Goal: Information Seeking & Learning: Learn about a topic

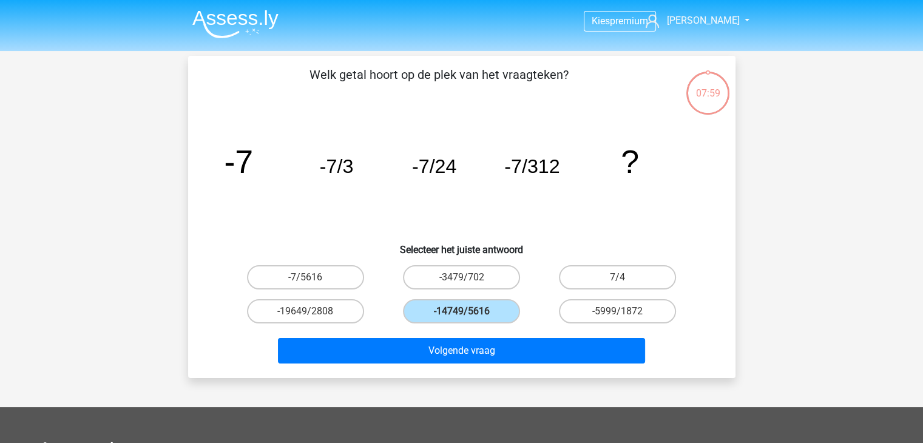
click at [225, 16] on img at bounding box center [235, 24] width 86 height 29
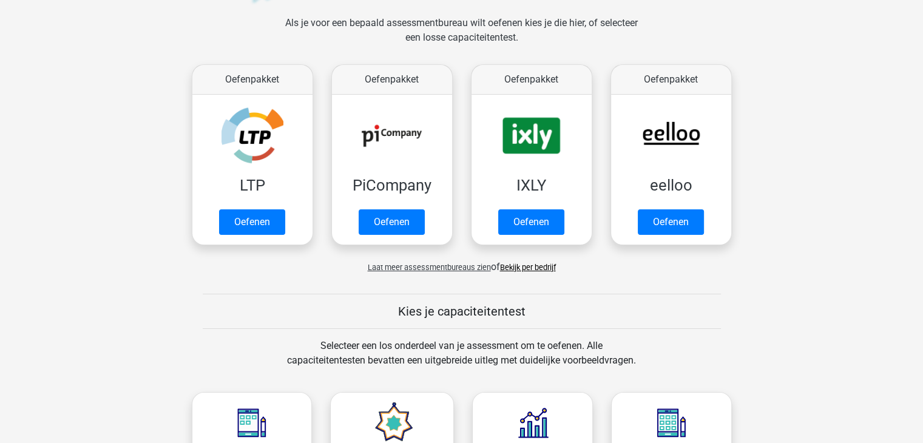
scroll to position [178, 0]
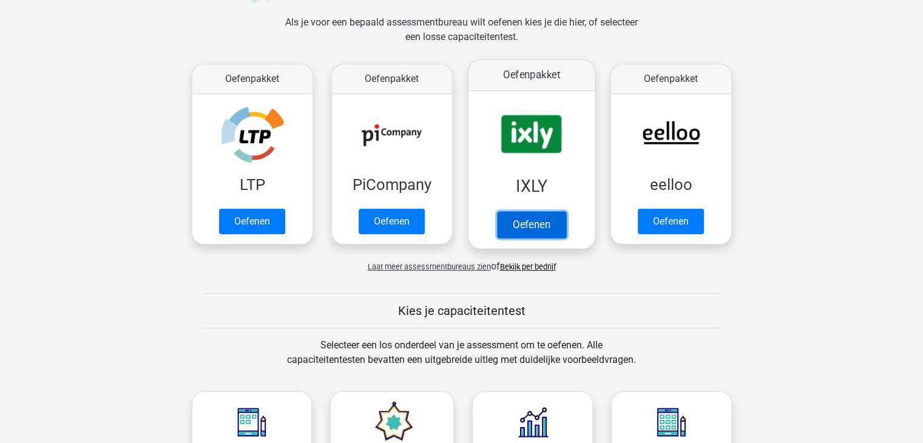
click at [522, 224] on link "Oefenen" at bounding box center [530, 224] width 69 height 27
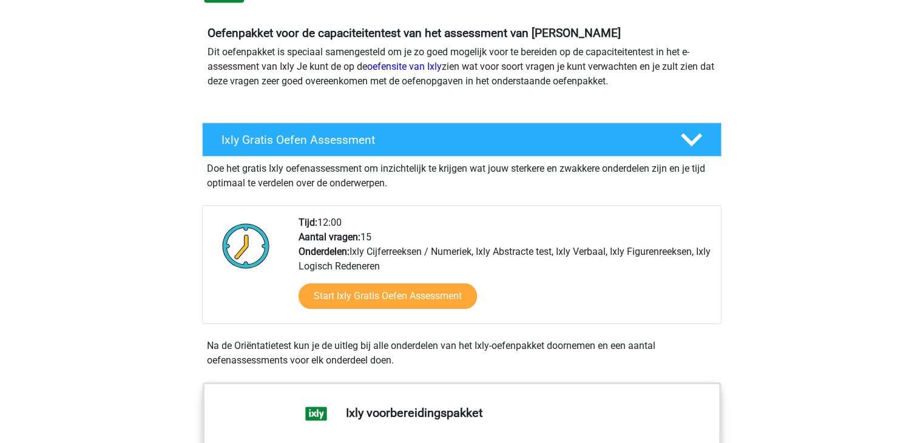
scroll to position [61, 0]
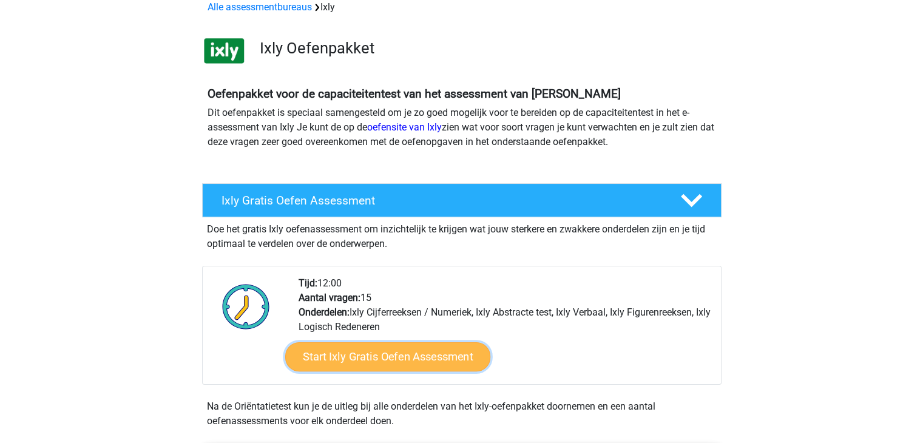
click at [417, 358] on link "Start Ixly Gratis Oefen Assessment" at bounding box center [387, 356] width 205 height 29
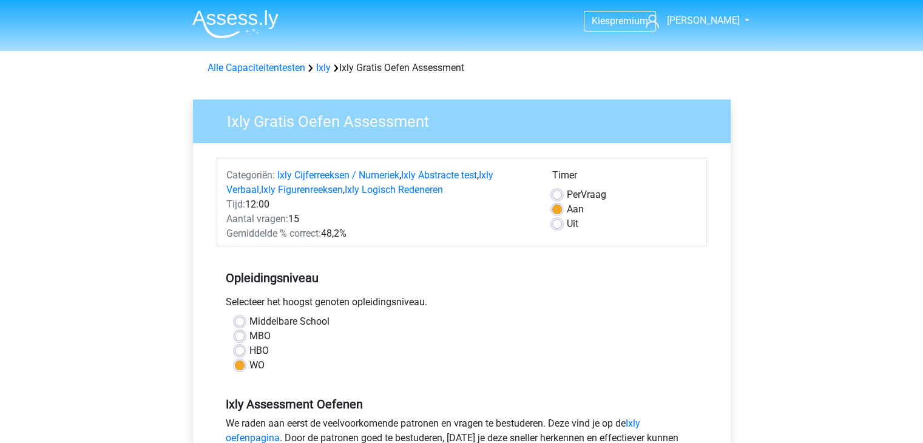
click at [249, 352] on label "HBO" at bounding box center [258, 350] width 19 height 15
click at [243, 352] on input "HBO" at bounding box center [240, 349] width 10 height 12
radio input "true"
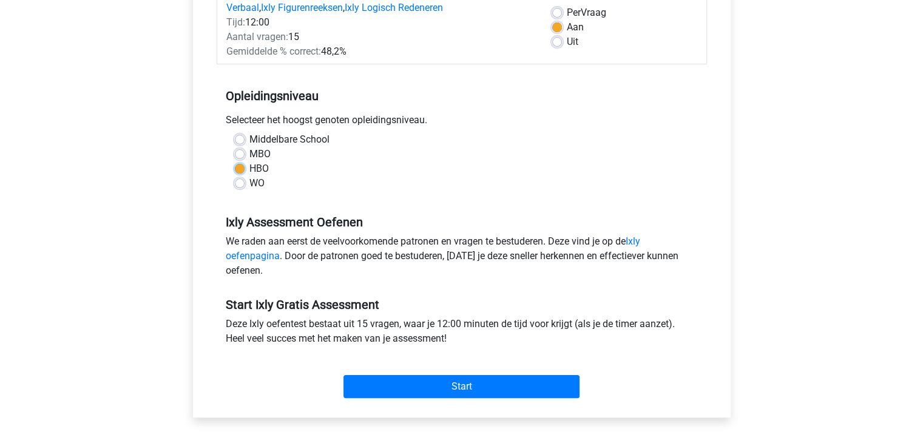
scroll to position [243, 0]
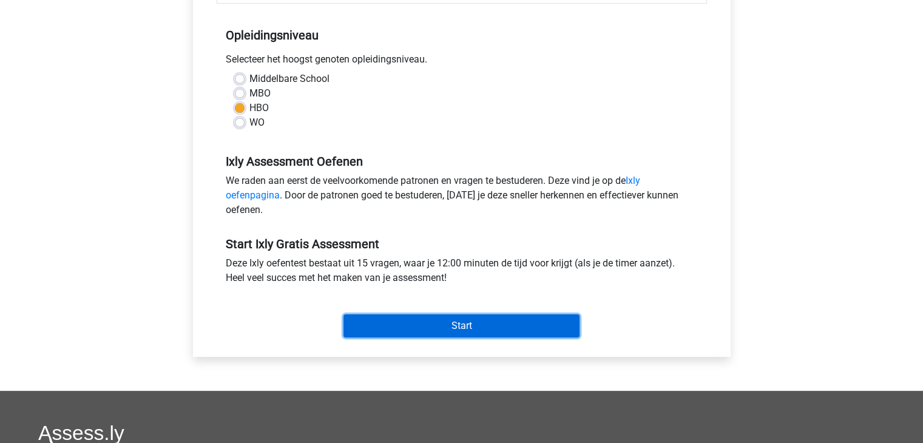
click at [461, 332] on input "Start" at bounding box center [461, 325] width 236 height 23
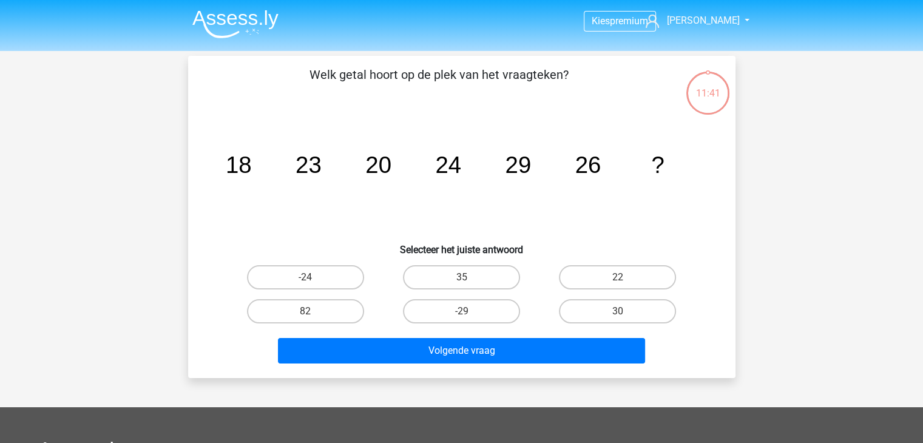
click at [624, 315] on input "30" at bounding box center [622, 315] width 8 height 8
radio input "true"
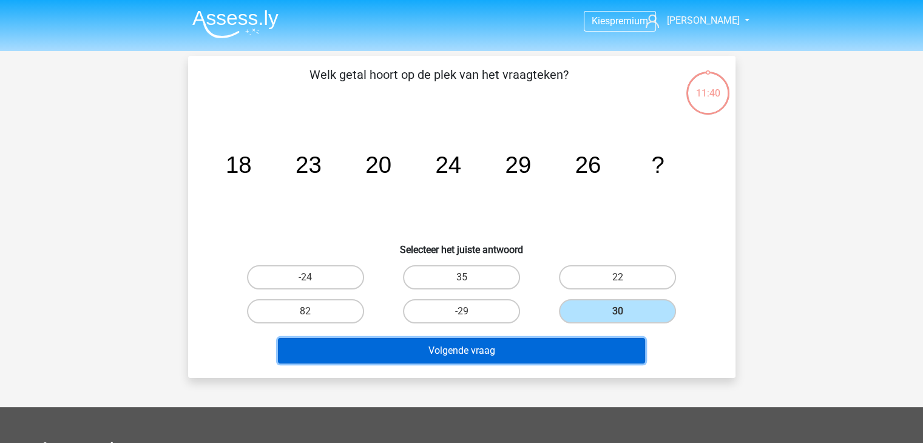
click at [591, 340] on button "Volgende vraag" at bounding box center [461, 350] width 367 height 25
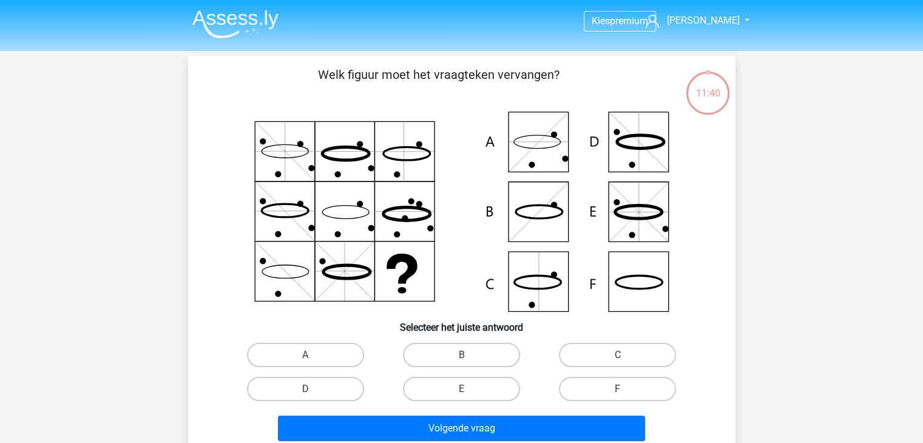
scroll to position [56, 0]
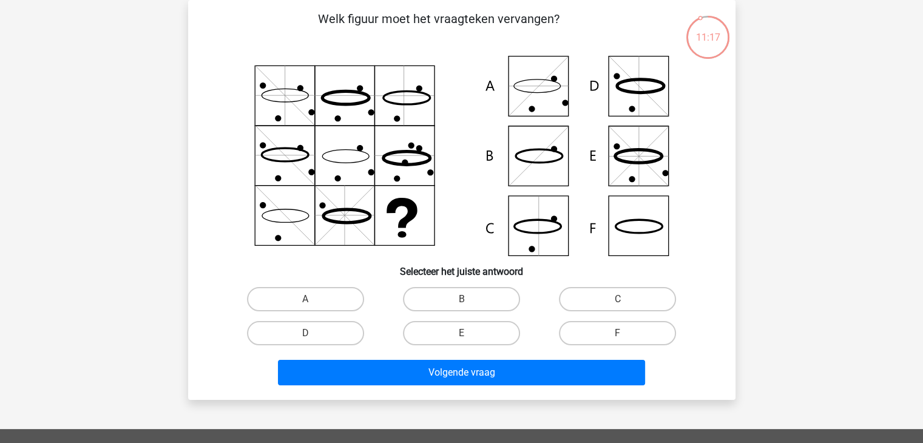
click at [546, 203] on icon at bounding box center [461, 156] width 489 height 200
click at [590, 301] on label "C" at bounding box center [617, 299] width 117 height 24
click at [618, 301] on input "C" at bounding box center [622, 303] width 8 height 8
radio input "true"
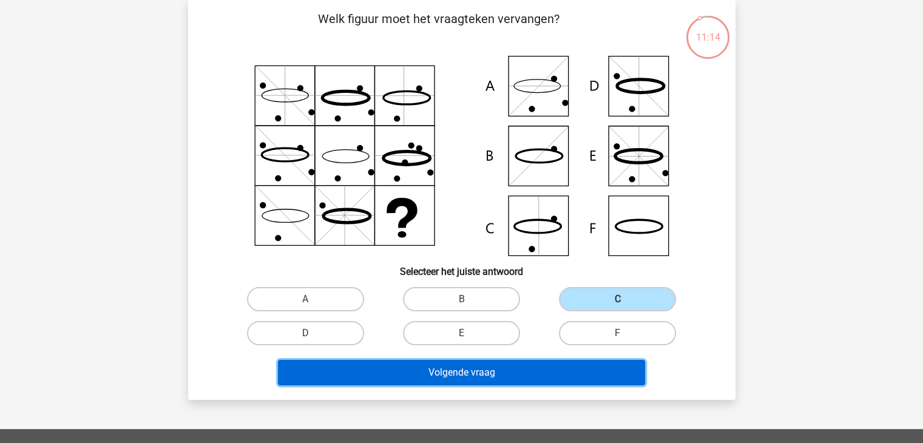
click at [551, 365] on button "Volgende vraag" at bounding box center [461, 372] width 367 height 25
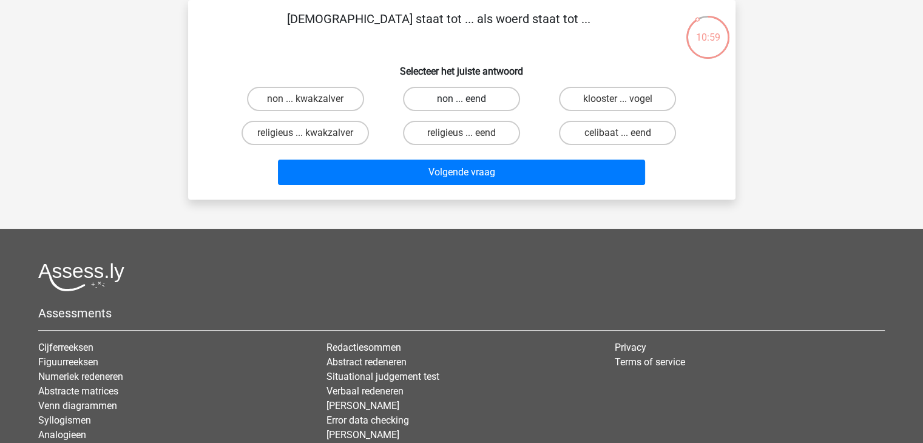
click at [473, 98] on label "non ... eend" at bounding box center [461, 99] width 117 height 24
click at [469, 99] on input "non ... eend" at bounding box center [465, 103] width 8 height 8
radio input "true"
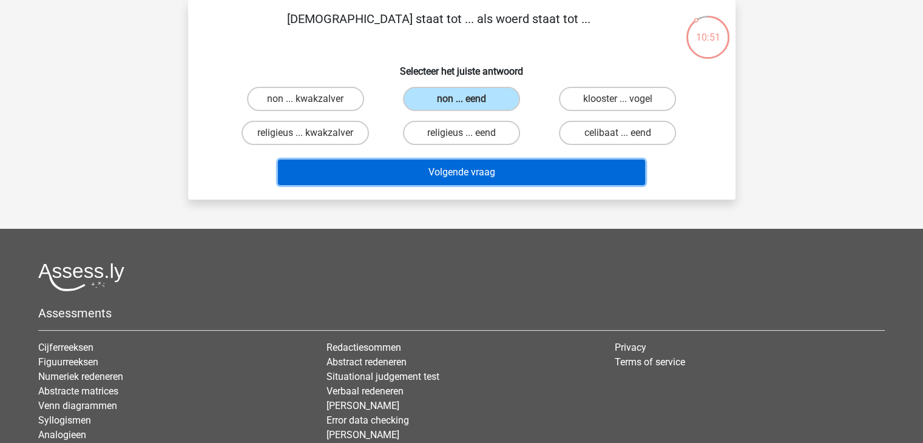
click at [466, 166] on button "Volgende vraag" at bounding box center [461, 172] width 367 height 25
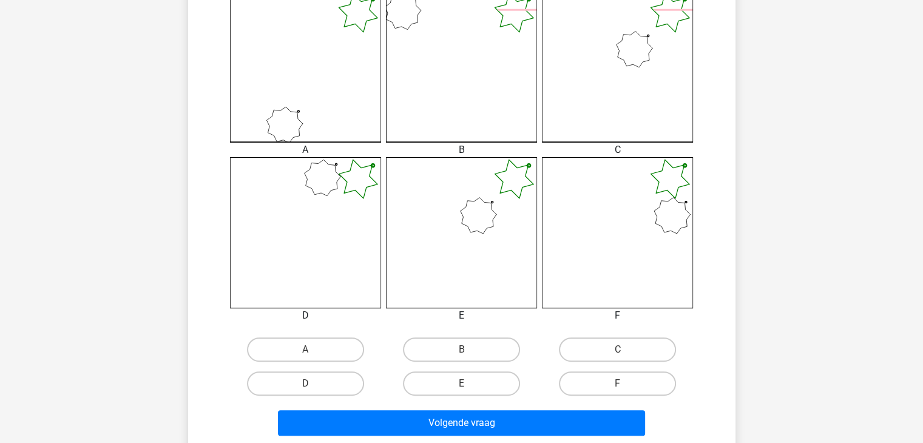
scroll to position [359, 0]
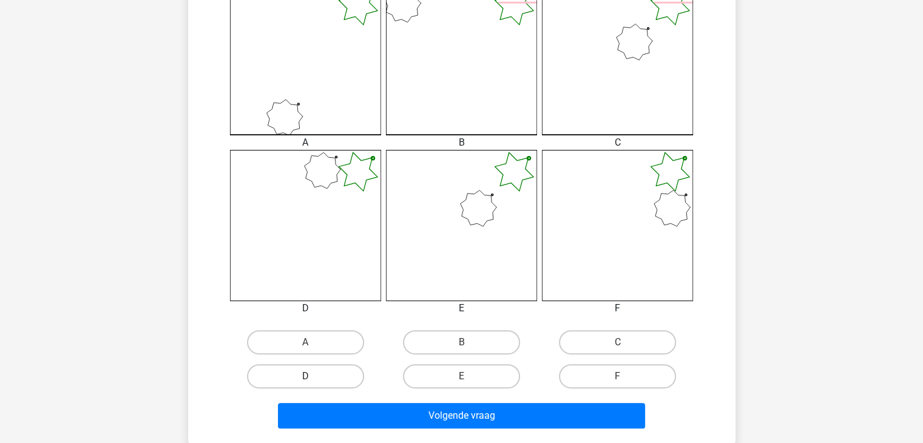
click at [334, 375] on label "D" at bounding box center [305, 376] width 117 height 24
click at [313, 376] on input "D" at bounding box center [309, 380] width 8 height 8
radio input "true"
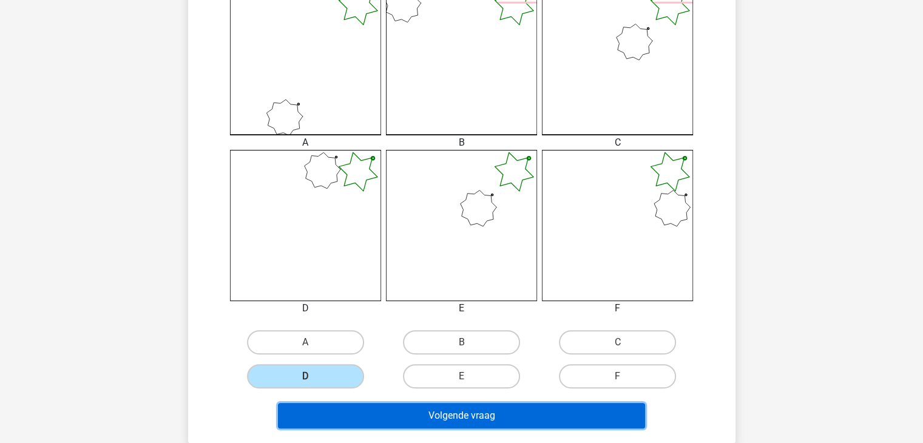
click at [417, 408] on button "Volgende vraag" at bounding box center [461, 415] width 367 height 25
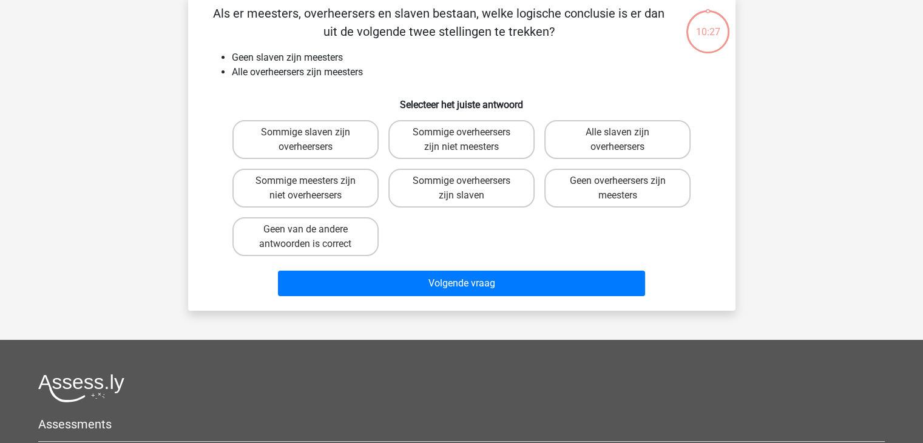
scroll to position [56, 0]
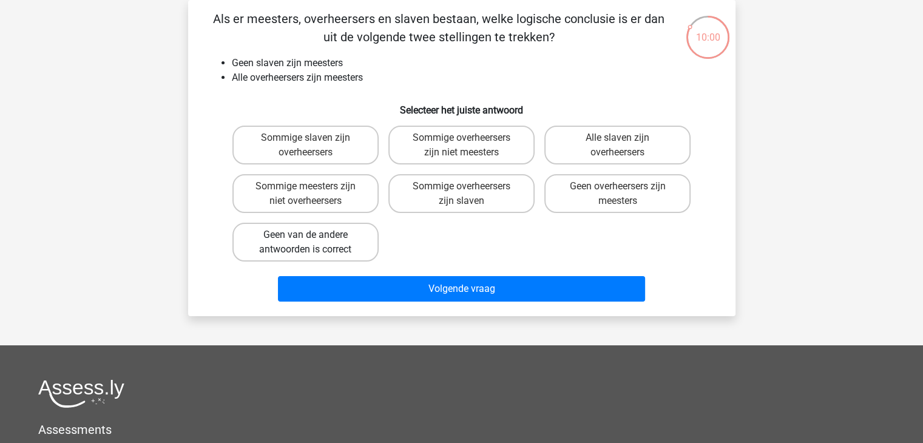
click at [354, 244] on label "Geen van de andere antwoorden is correct" at bounding box center [305, 242] width 146 height 39
click at [313, 243] on input "Geen van de andere antwoorden is correct" at bounding box center [309, 239] width 8 height 8
radio input "true"
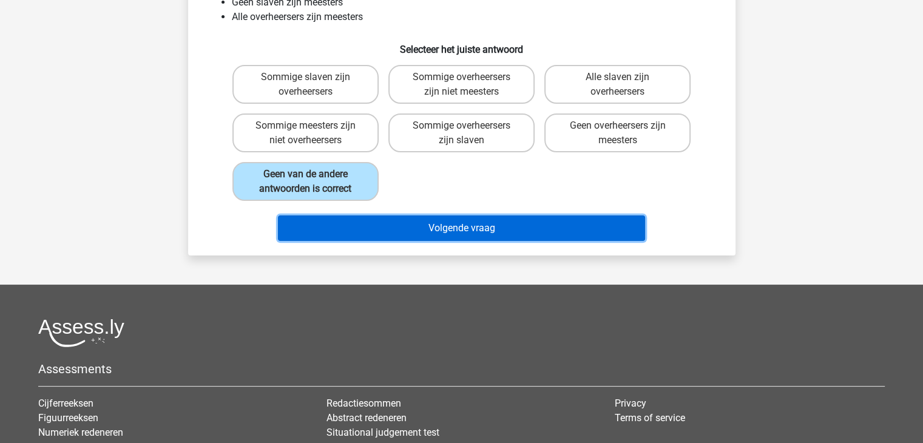
click at [447, 234] on button "Volgende vraag" at bounding box center [461, 227] width 367 height 25
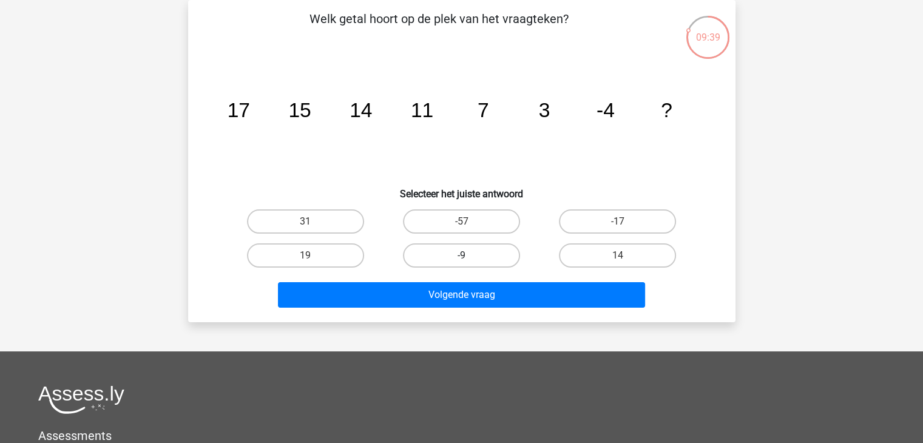
click at [482, 249] on label "-9" at bounding box center [461, 255] width 117 height 24
click at [469, 255] on input "-9" at bounding box center [465, 259] width 8 height 8
radio input "true"
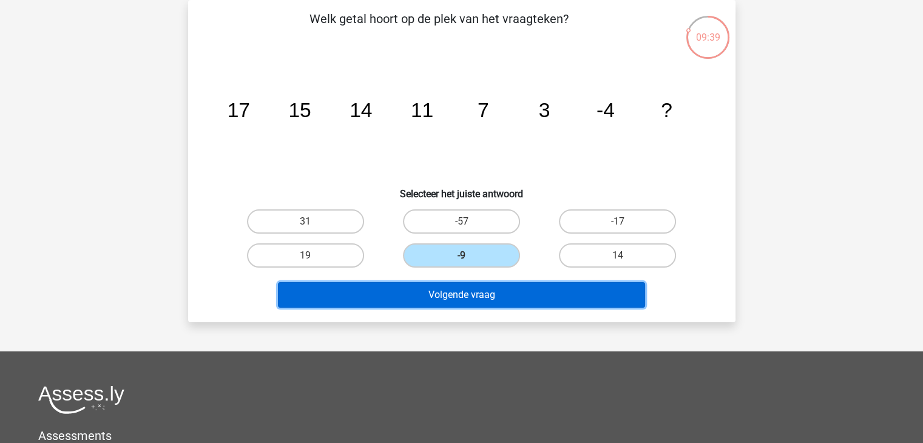
click at [470, 291] on button "Volgende vraag" at bounding box center [461, 294] width 367 height 25
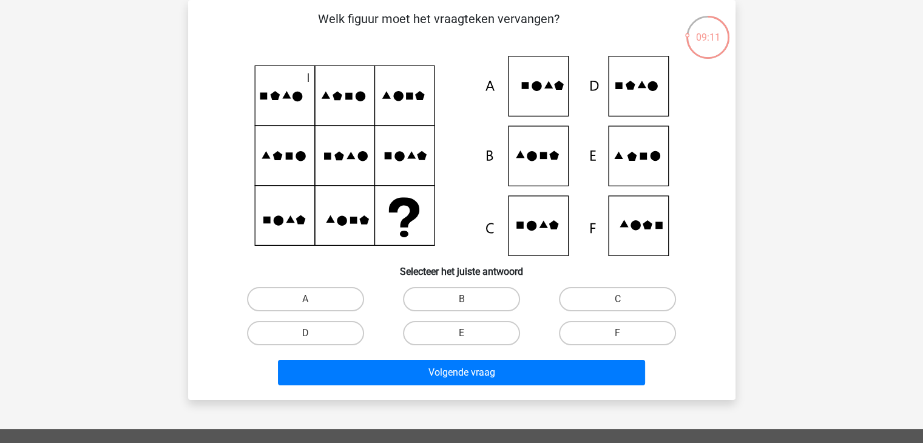
click at [633, 226] on icon at bounding box center [635, 225] width 10 height 10
click at [631, 336] on label "F" at bounding box center [617, 333] width 117 height 24
click at [626, 336] on input "F" at bounding box center [622, 337] width 8 height 8
radio input "true"
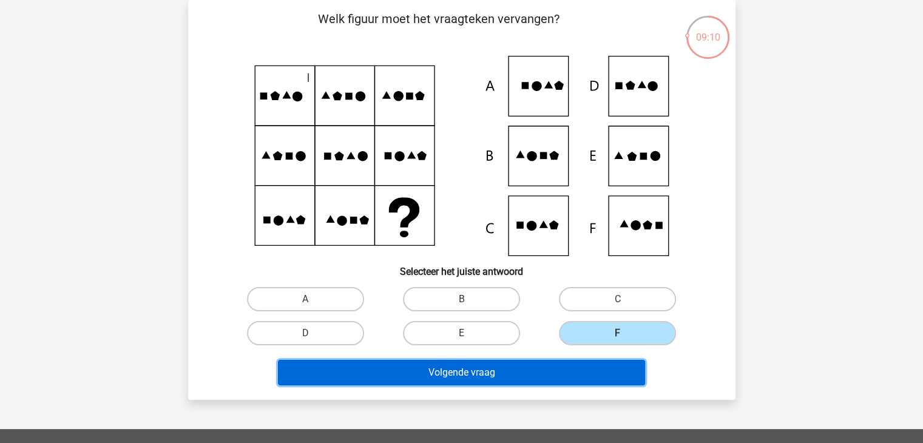
click at [579, 368] on button "Volgende vraag" at bounding box center [461, 372] width 367 height 25
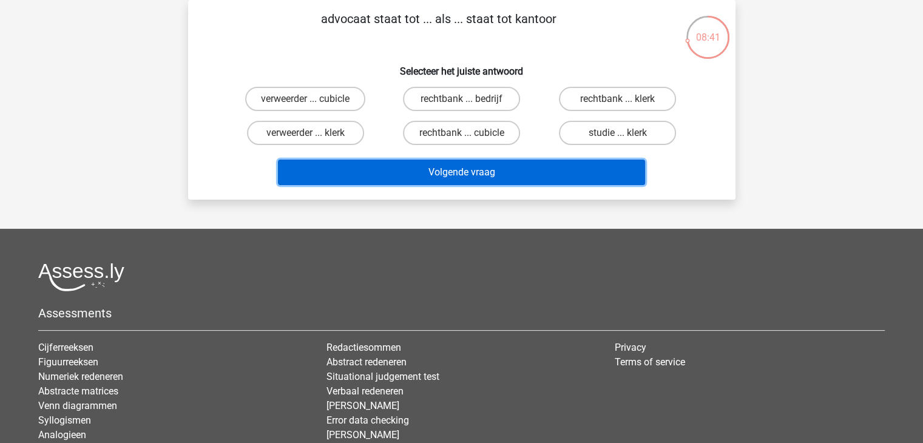
click at [474, 172] on button "Volgende vraag" at bounding box center [461, 172] width 367 height 25
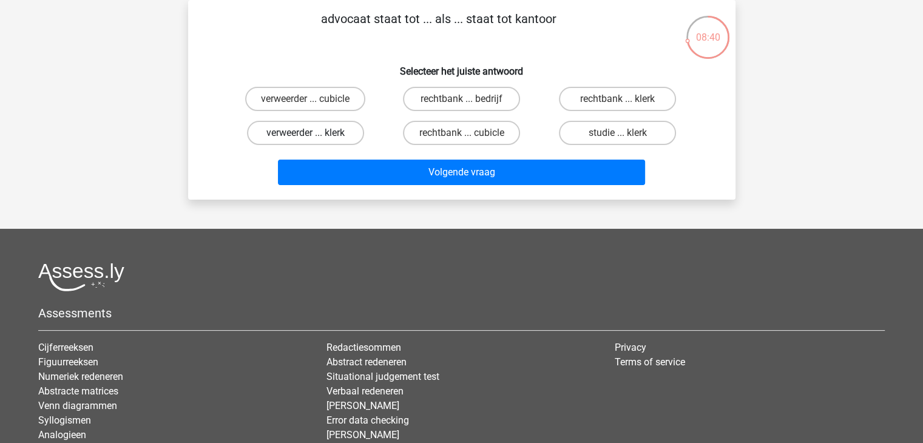
click at [354, 138] on label "verweerder ... klerk" at bounding box center [305, 133] width 117 height 24
click at [313, 138] on input "verweerder ... klerk" at bounding box center [309, 137] width 8 height 8
radio input "true"
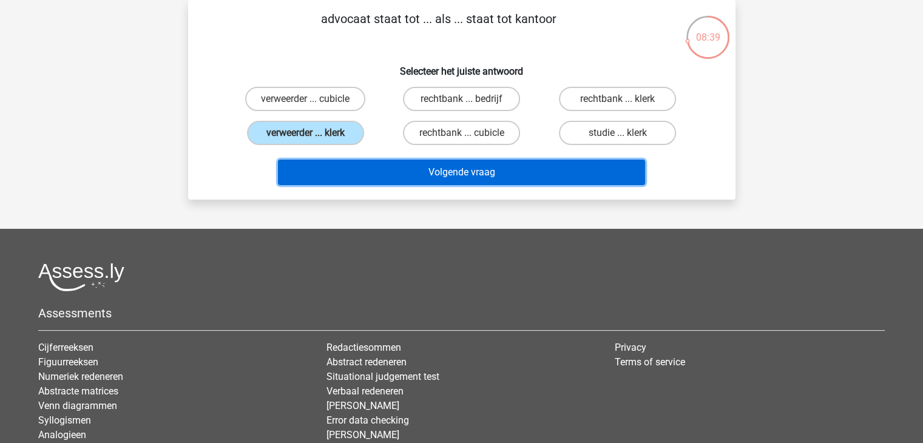
click at [437, 172] on button "Volgende vraag" at bounding box center [461, 172] width 367 height 25
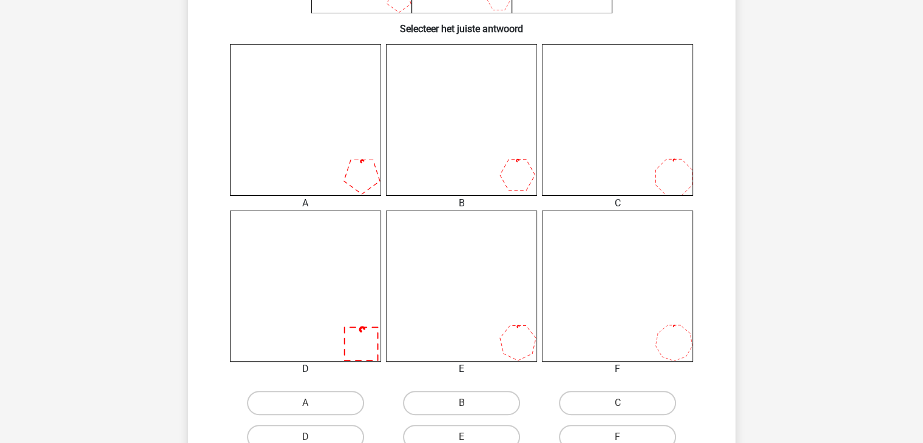
scroll to position [359, 0]
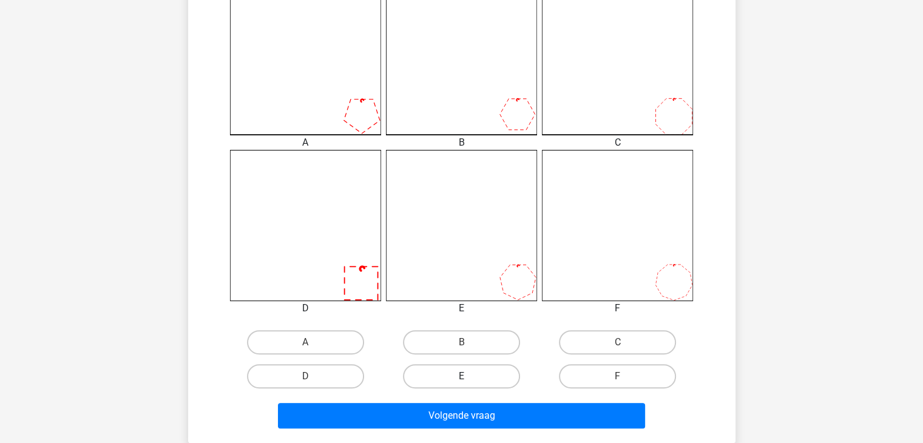
click at [475, 369] on label "E" at bounding box center [461, 376] width 117 height 24
click at [469, 376] on input "E" at bounding box center [465, 380] width 8 height 8
radio input "true"
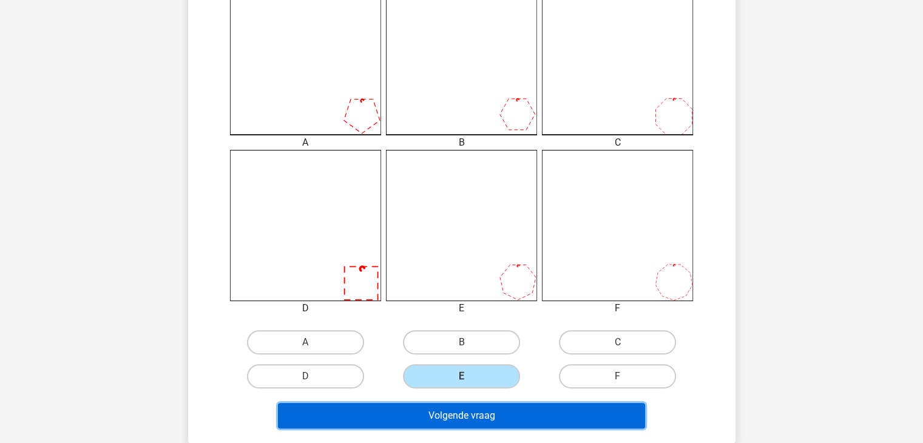
click at [475, 412] on button "Volgende vraag" at bounding box center [461, 415] width 367 height 25
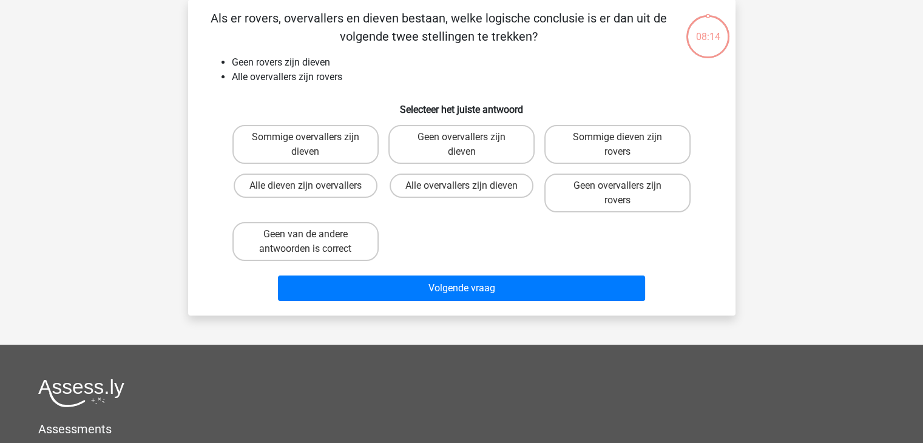
scroll to position [56, 0]
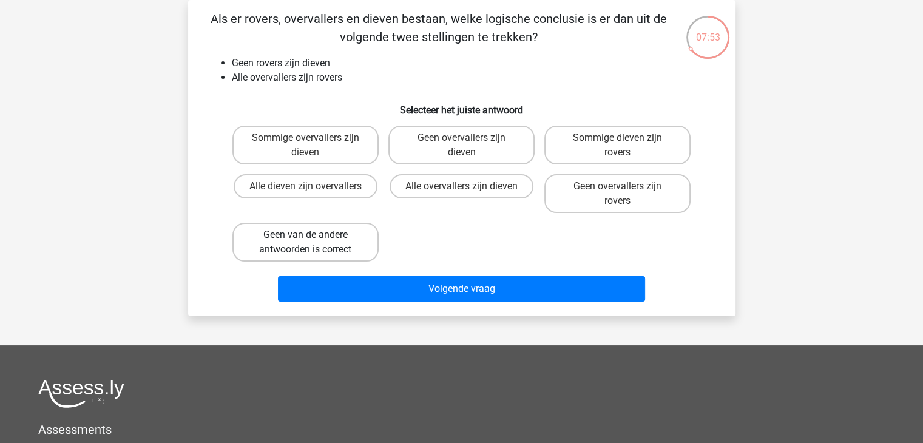
click at [343, 252] on label "Geen van de andere antwoorden is correct" at bounding box center [305, 242] width 146 height 39
click at [313, 243] on input "Geen van de andere antwoorden is correct" at bounding box center [309, 239] width 8 height 8
radio input "true"
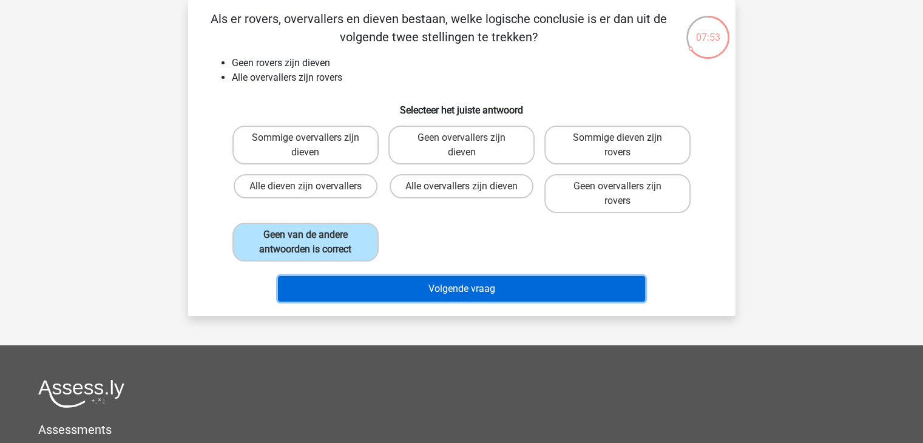
click at [416, 278] on button "Volgende vraag" at bounding box center [461, 288] width 367 height 25
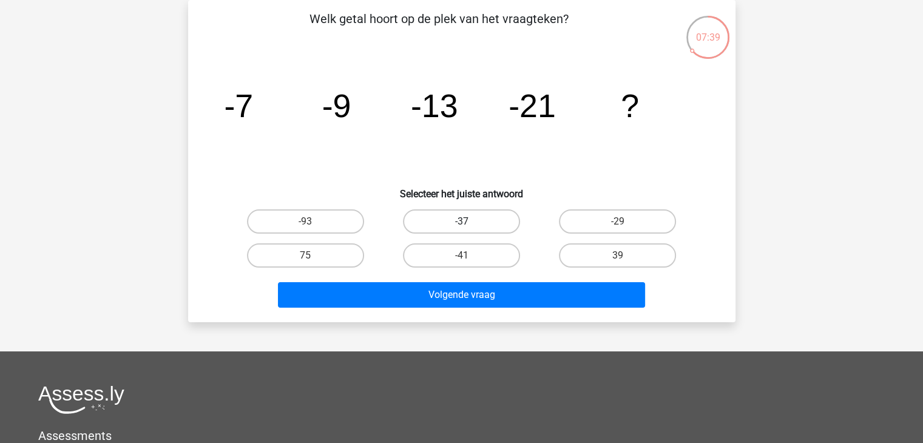
click at [458, 226] on label "-37" at bounding box center [461, 221] width 117 height 24
click at [461, 226] on input "-37" at bounding box center [465, 225] width 8 height 8
radio input "true"
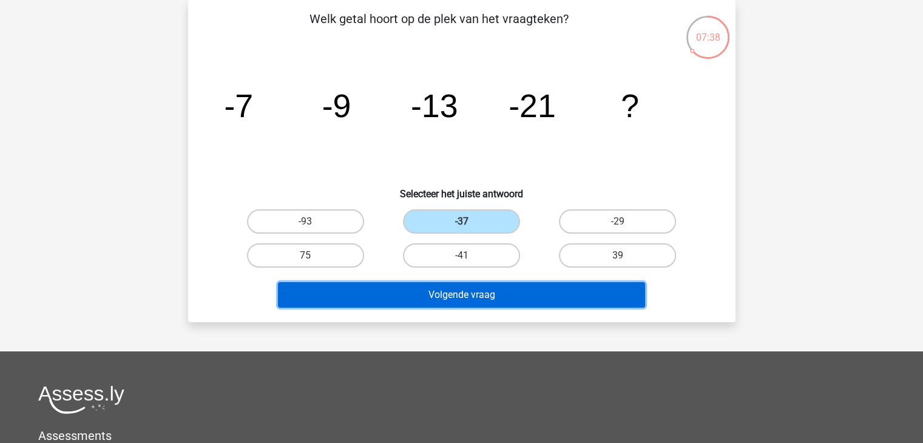
click at [456, 286] on button "Volgende vraag" at bounding box center [461, 294] width 367 height 25
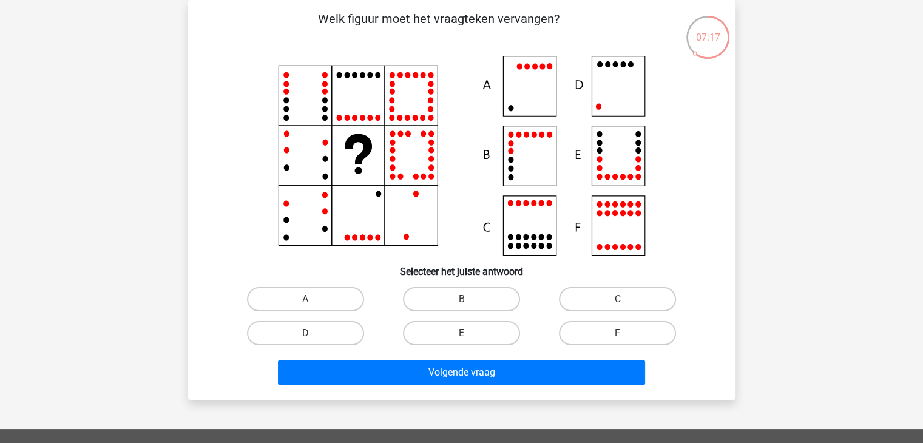
click at [614, 101] on icon at bounding box center [461, 156] width 489 height 200
click at [348, 326] on label "D" at bounding box center [305, 333] width 117 height 24
click at [313, 333] on input "D" at bounding box center [309, 337] width 8 height 8
radio input "true"
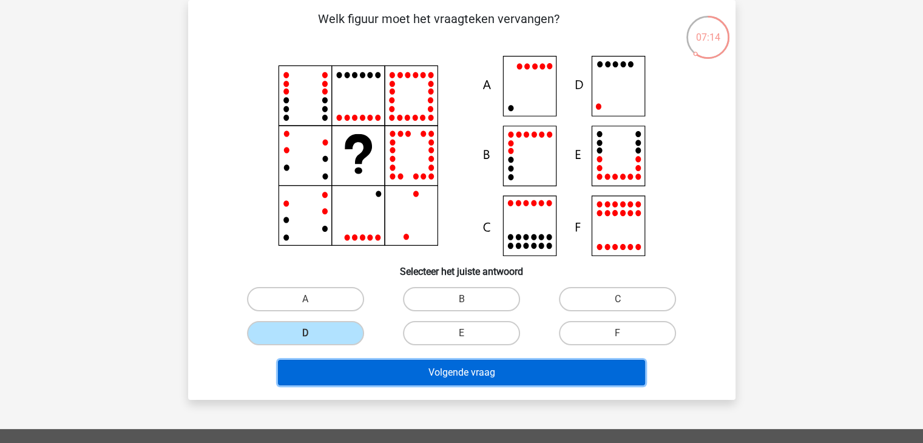
click at [403, 369] on button "Volgende vraag" at bounding box center [461, 372] width 367 height 25
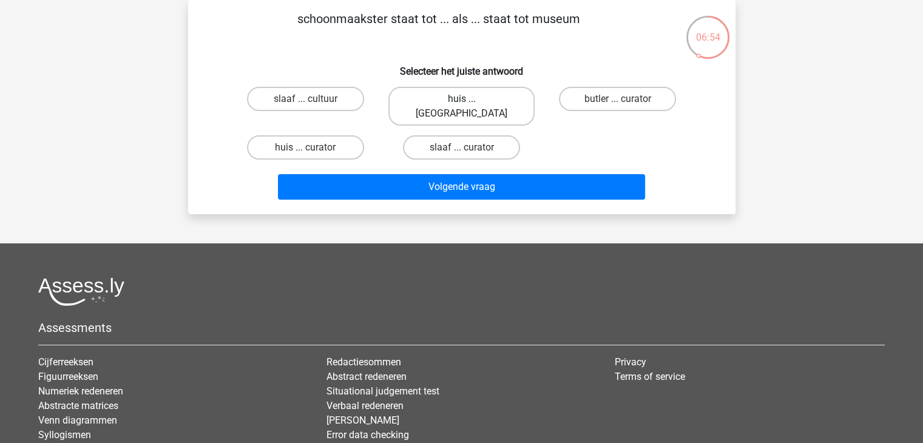
click at [435, 104] on label "huis ... louvre" at bounding box center [461, 106] width 146 height 39
click at [461, 104] on input "huis ... louvre" at bounding box center [465, 103] width 8 height 8
radio input "true"
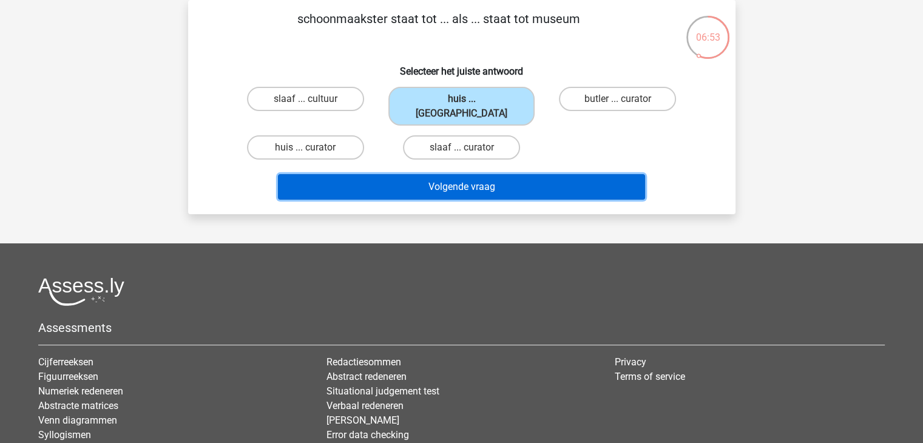
click at [432, 174] on button "Volgende vraag" at bounding box center [461, 186] width 367 height 25
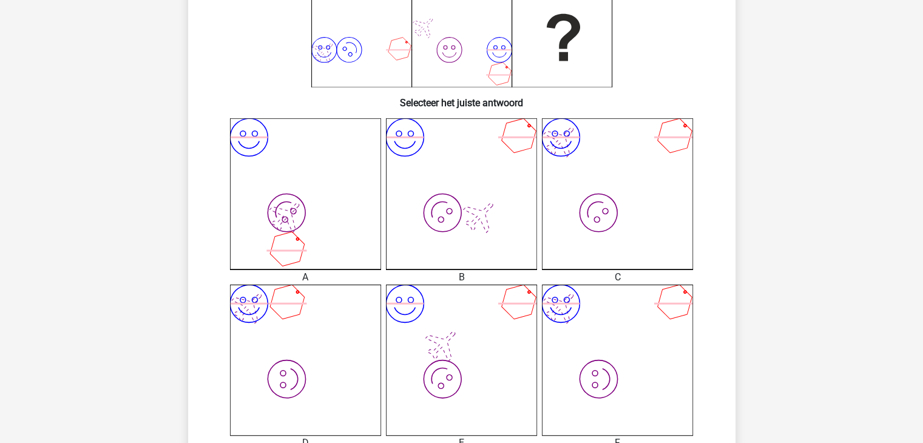
scroll to position [238, 0]
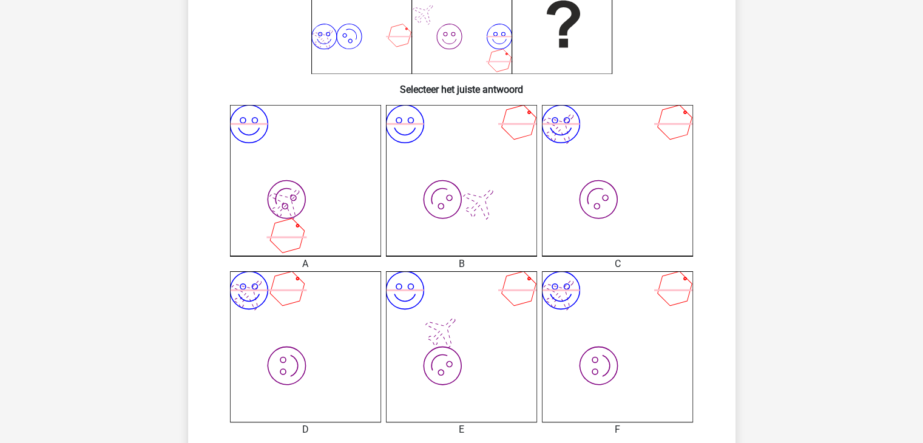
drag, startPoint x: 614, startPoint y: 298, endPoint x: 621, endPoint y: 292, distance: 9.5
click at [614, 297] on icon "image/svg+xml image/svg+xml" at bounding box center [617, 346] width 151 height 151
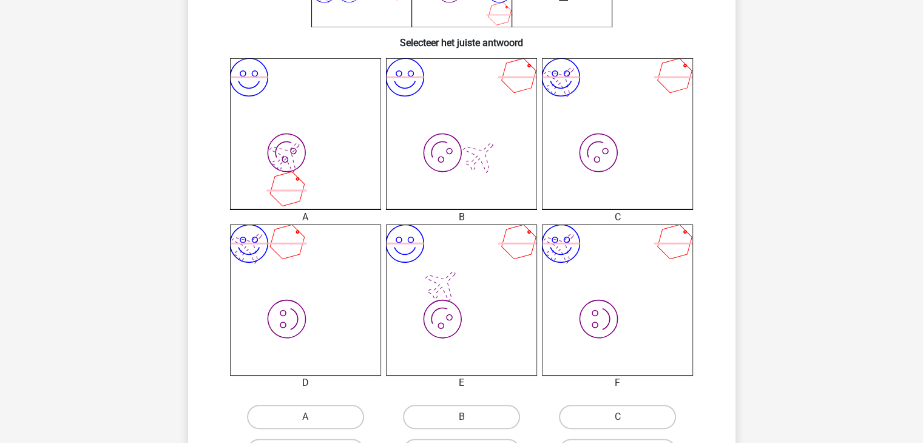
scroll to position [359, 0]
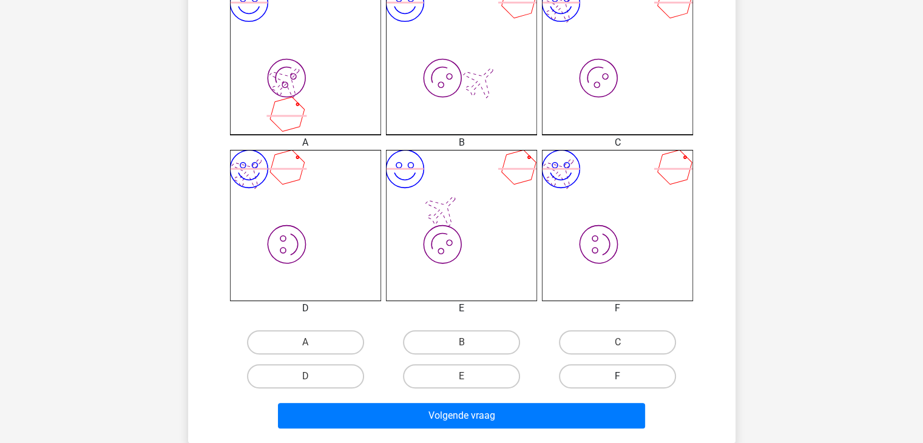
click at [623, 371] on label "F" at bounding box center [617, 376] width 117 height 24
click at [623, 376] on input "F" at bounding box center [622, 380] width 8 height 8
radio input "true"
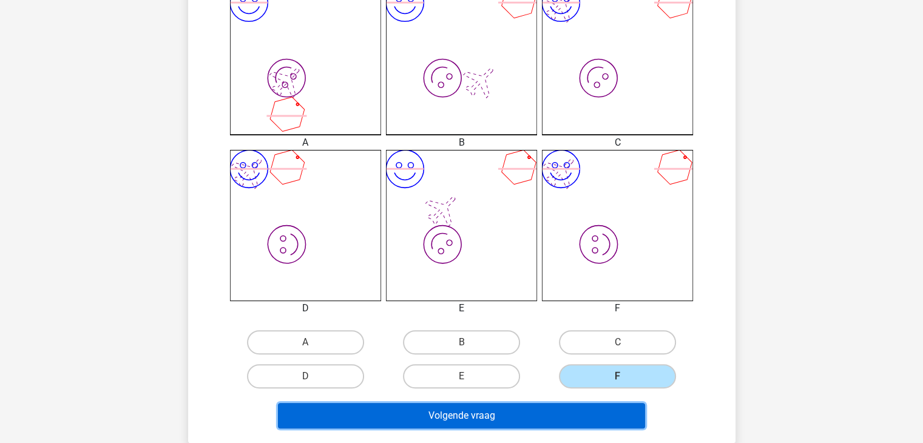
click at [539, 414] on button "Volgende vraag" at bounding box center [461, 415] width 367 height 25
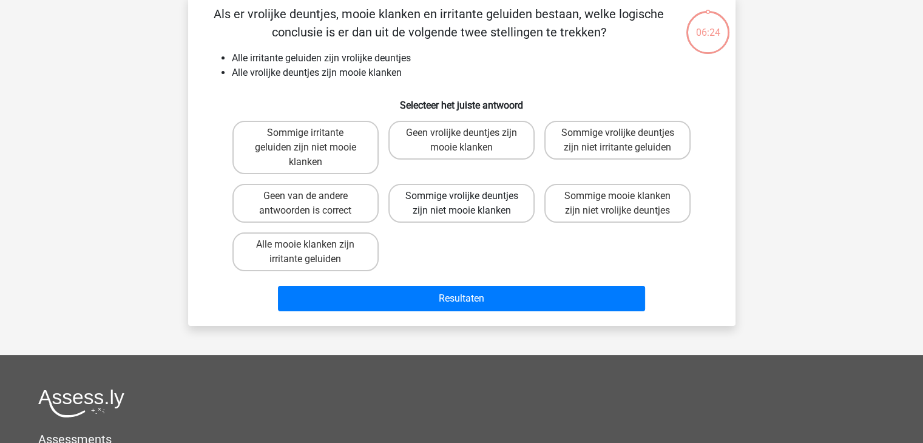
scroll to position [56, 0]
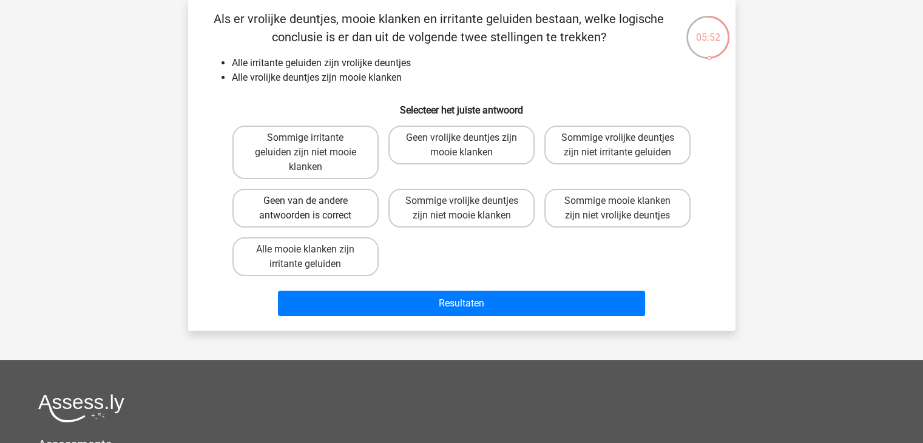
drag, startPoint x: 308, startPoint y: 224, endPoint x: 311, endPoint y: 215, distance: 9.4
click at [308, 219] on label "Geen van de andere antwoorden is correct" at bounding box center [305, 208] width 146 height 39
click at [308, 209] on input "Geen van de andere antwoorden is correct" at bounding box center [309, 205] width 8 height 8
radio input "true"
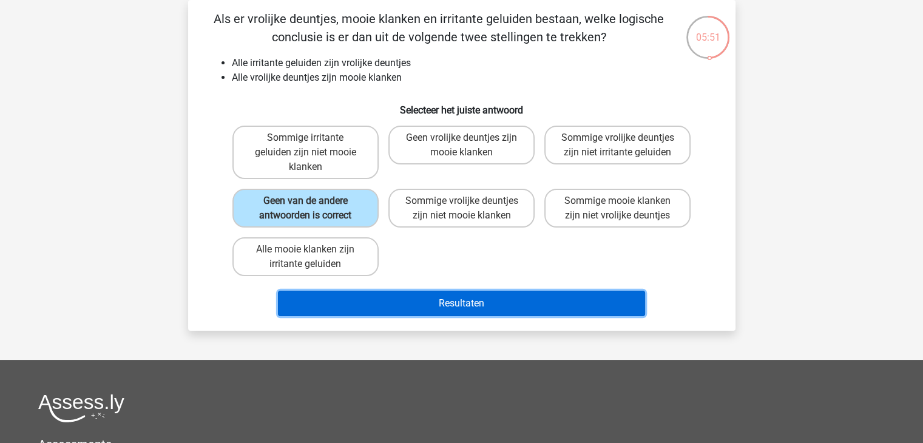
drag, startPoint x: 459, startPoint y: 304, endPoint x: 452, endPoint y: 300, distance: 7.9
click at [454, 301] on button "Resultaten" at bounding box center [461, 303] width 367 height 25
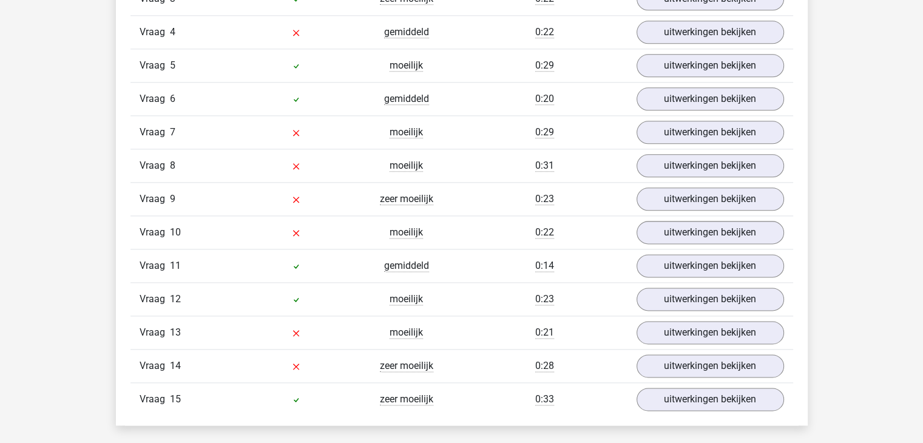
scroll to position [1517, 0]
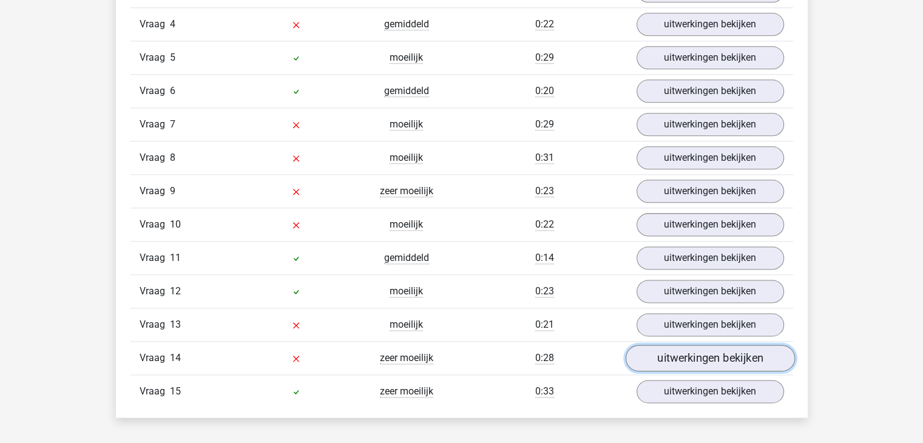
click at [736, 360] on link "uitwerkingen bekijken" at bounding box center [709, 358] width 169 height 27
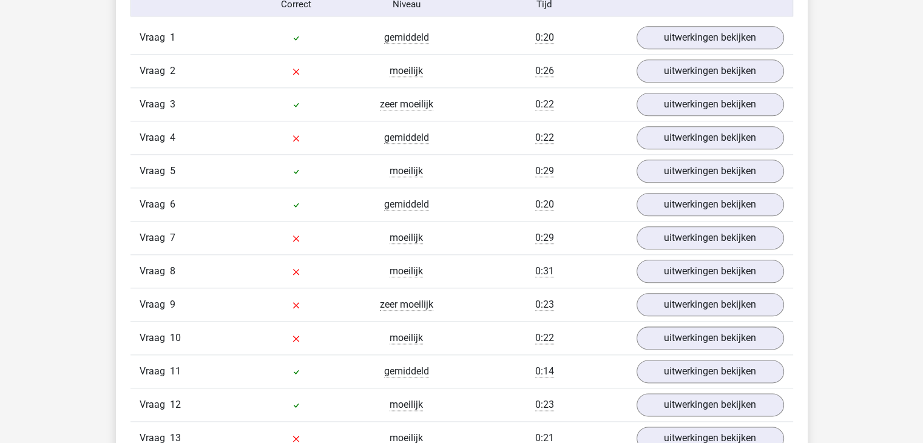
scroll to position [1395, 0]
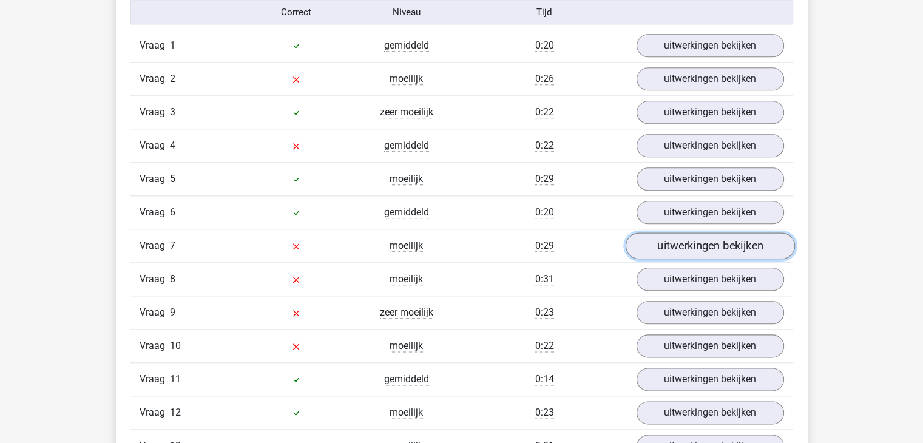
click at [761, 241] on link "uitwerkingen bekijken" at bounding box center [709, 246] width 169 height 27
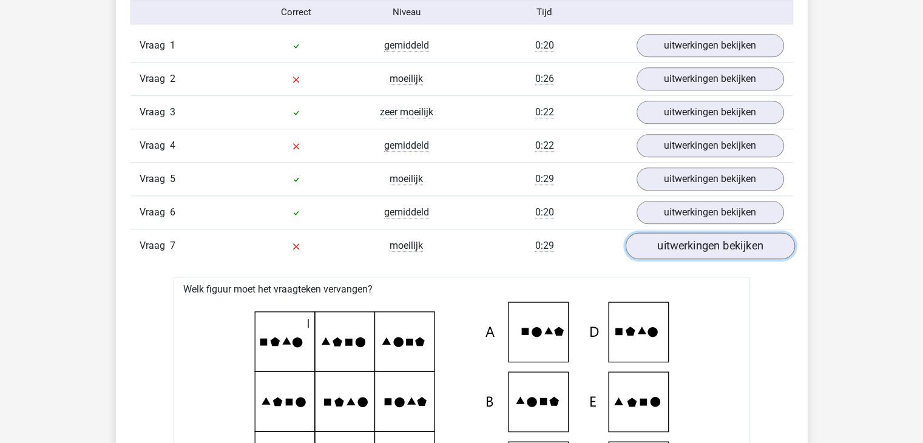
click at [732, 246] on link "uitwerkingen bekijken" at bounding box center [709, 246] width 169 height 27
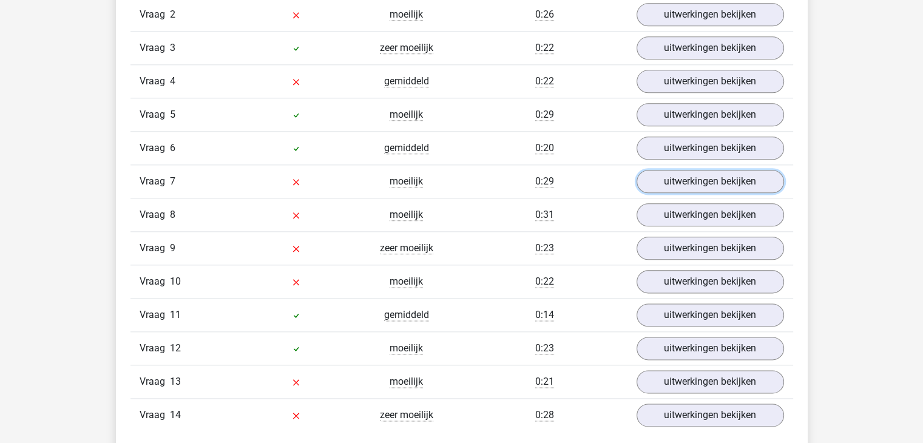
scroll to position [1577, 0]
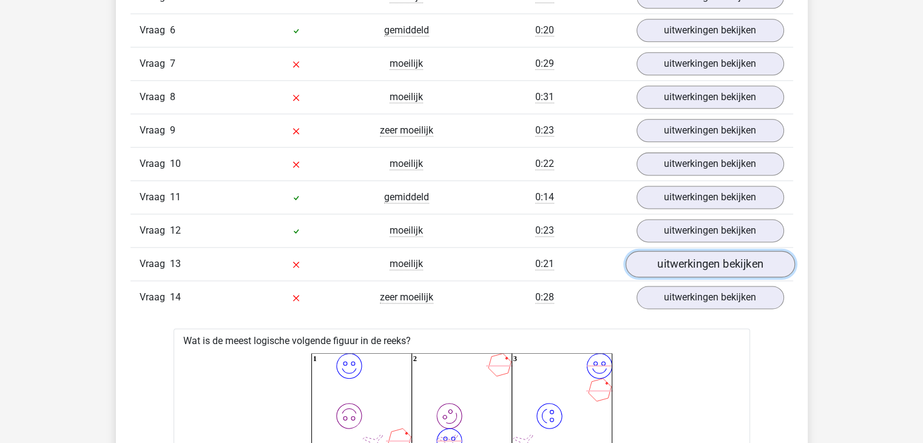
click at [721, 260] on link "uitwerkingen bekijken" at bounding box center [709, 264] width 169 height 27
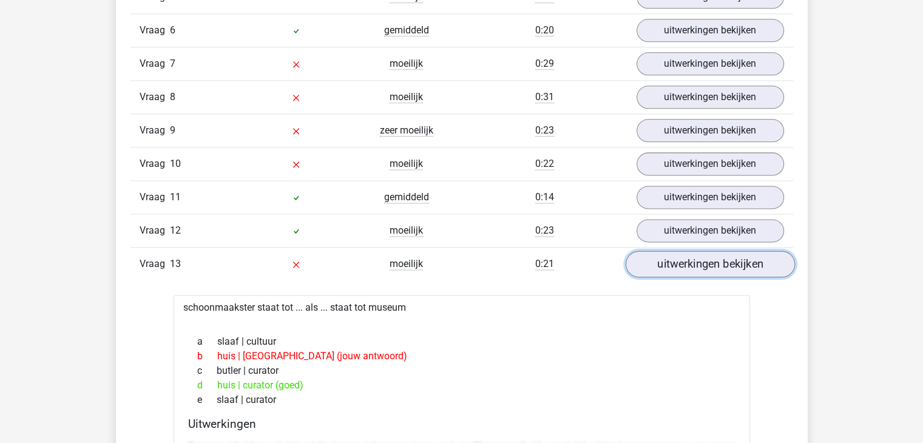
click at [723, 265] on link "uitwerkingen bekijken" at bounding box center [709, 264] width 169 height 27
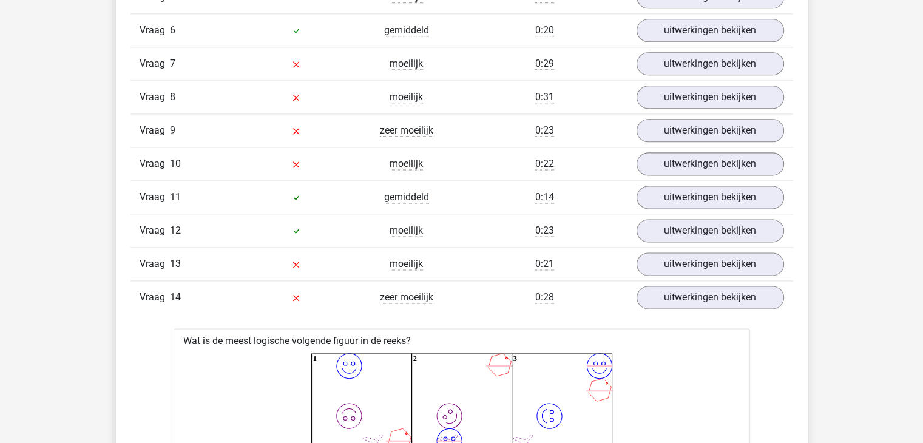
click at [724, 206] on div "Vraag 11 gemiddeld 0:14 uitwerkingen bekijken" at bounding box center [461, 196] width 663 height 33
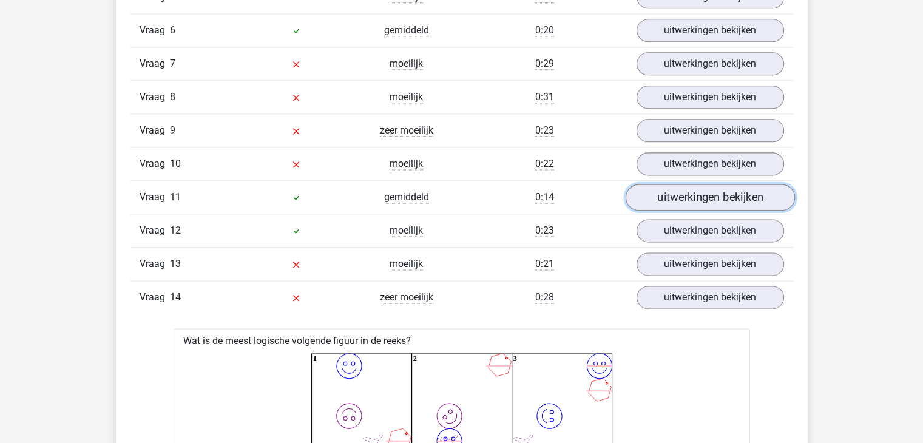
click at [720, 197] on link "uitwerkingen bekijken" at bounding box center [709, 197] width 169 height 27
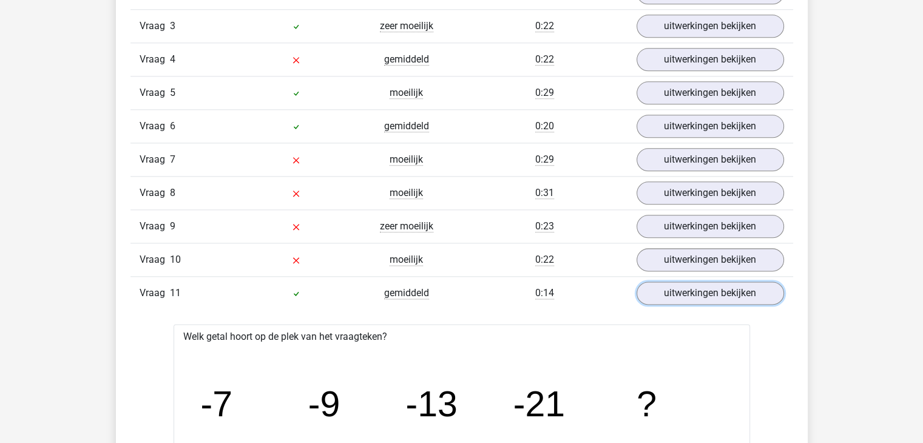
scroll to position [1456, 0]
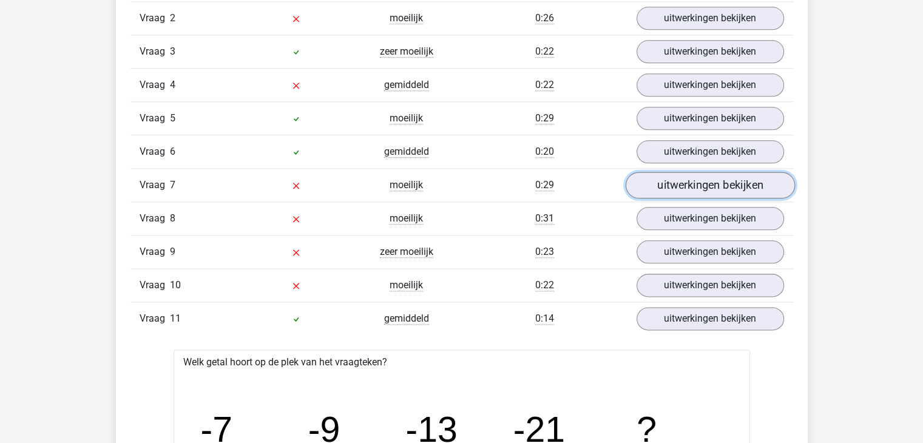
click at [663, 181] on link "uitwerkingen bekijken" at bounding box center [709, 185] width 169 height 27
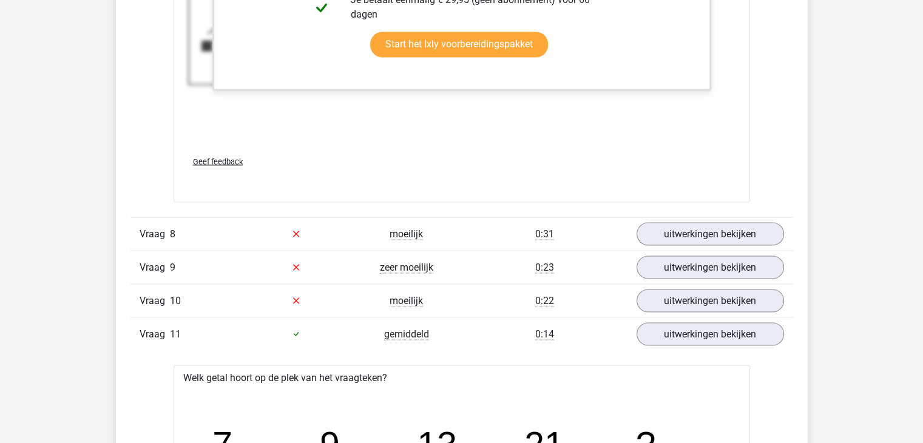
scroll to position [2305, 0]
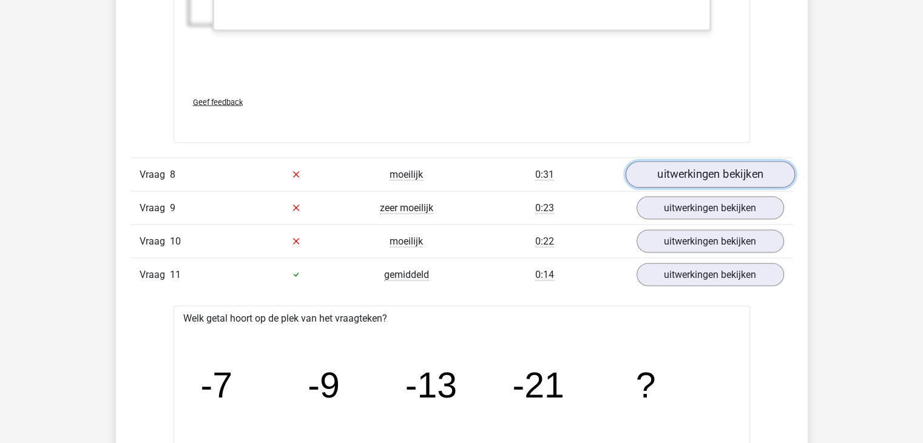
click at [696, 171] on link "uitwerkingen bekijken" at bounding box center [709, 174] width 169 height 27
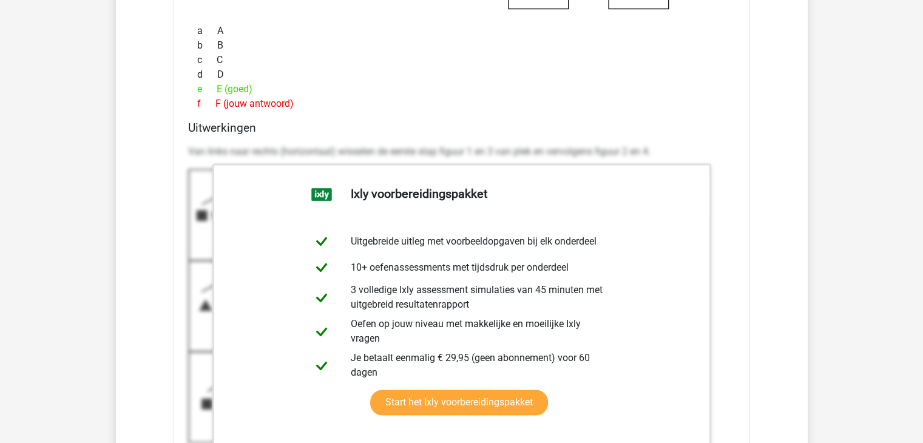
scroll to position [1881, 0]
